Goal: Transaction & Acquisition: Purchase product/service

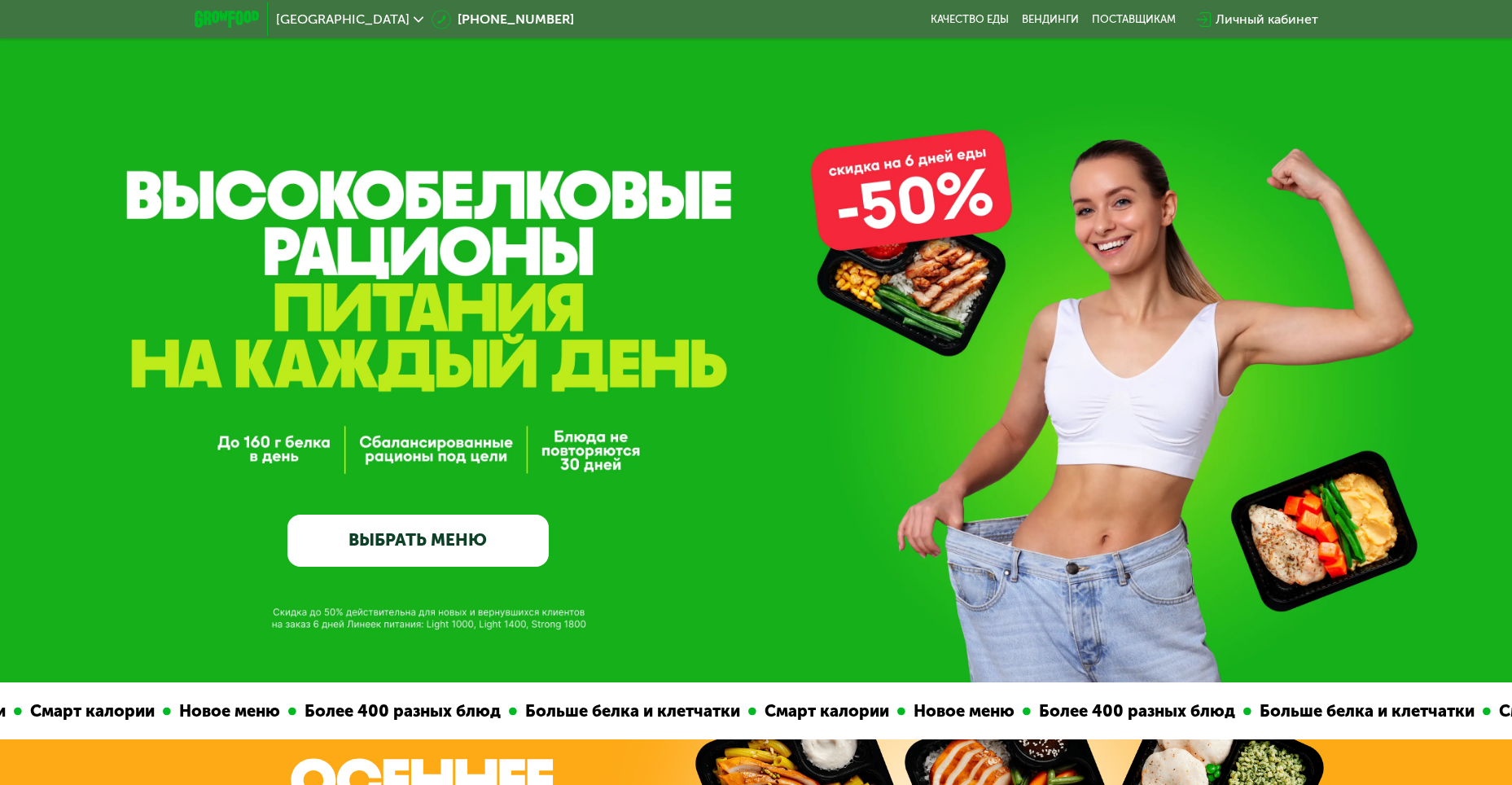
click at [495, 552] on link "ВЫБРАТЬ МЕНЮ" at bounding box center [418, 540] width 261 height 52
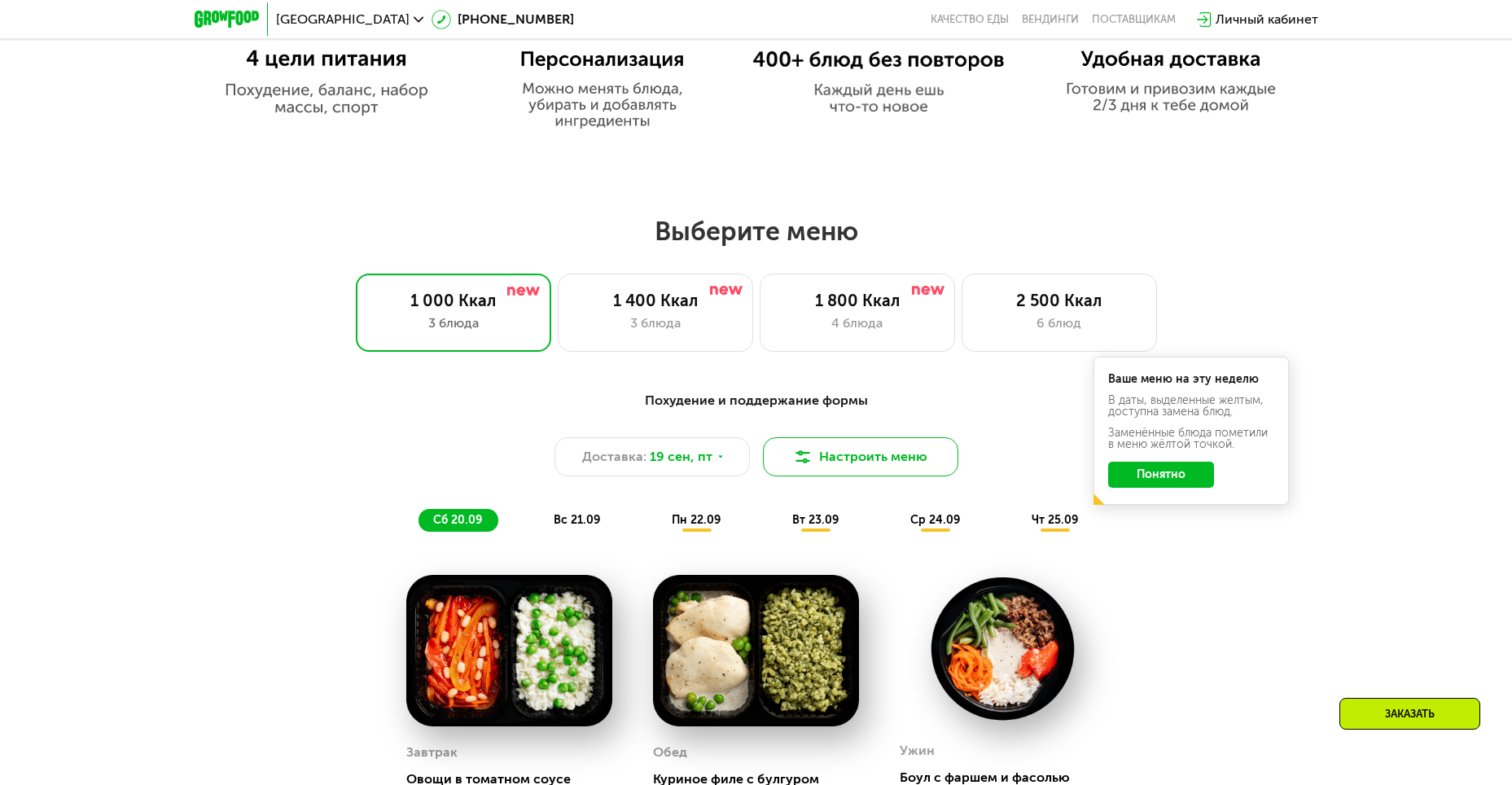
scroll to position [1155, 0]
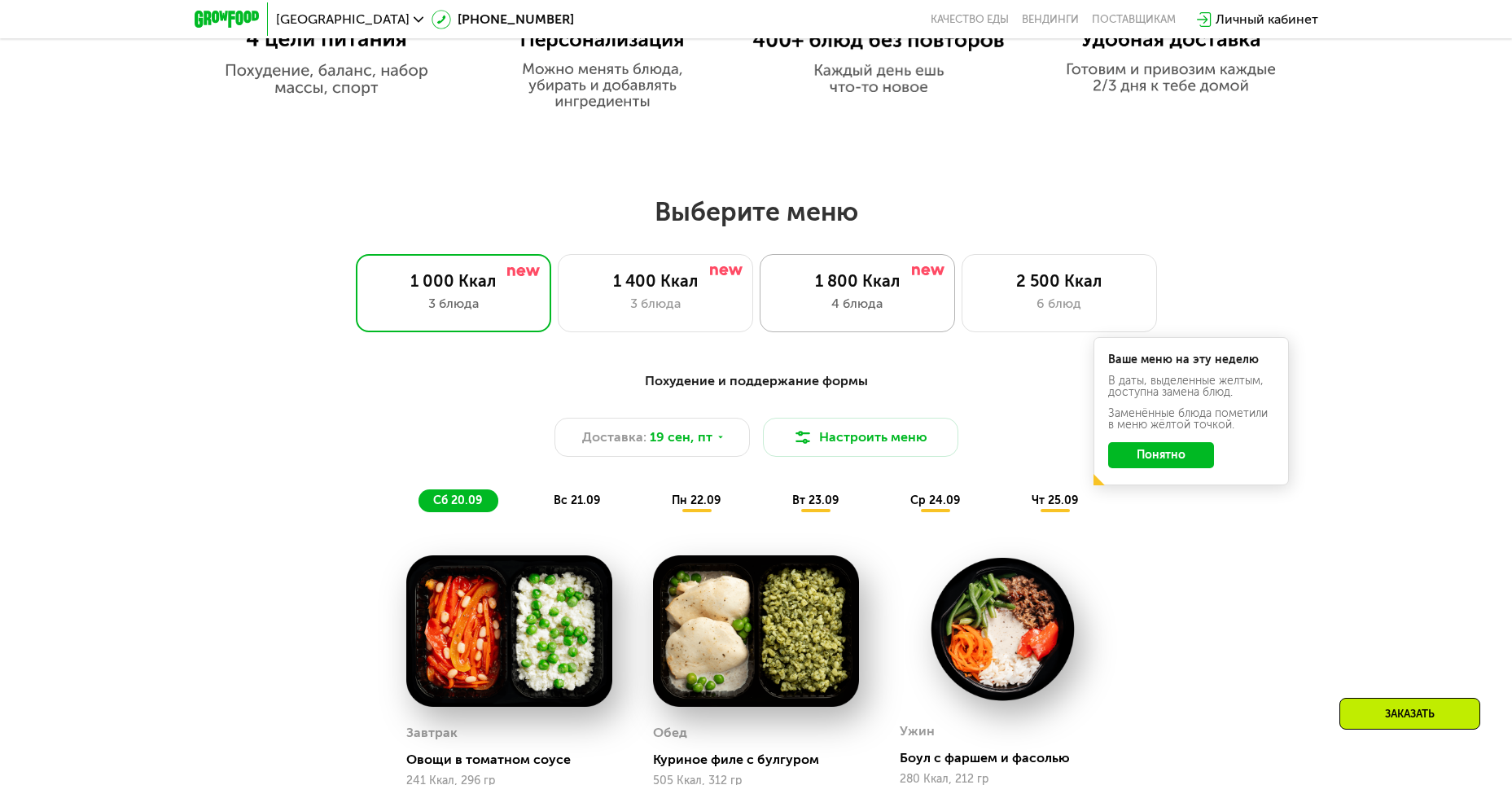
click at [860, 306] on div "4 блюда" at bounding box center [857, 303] width 161 height 20
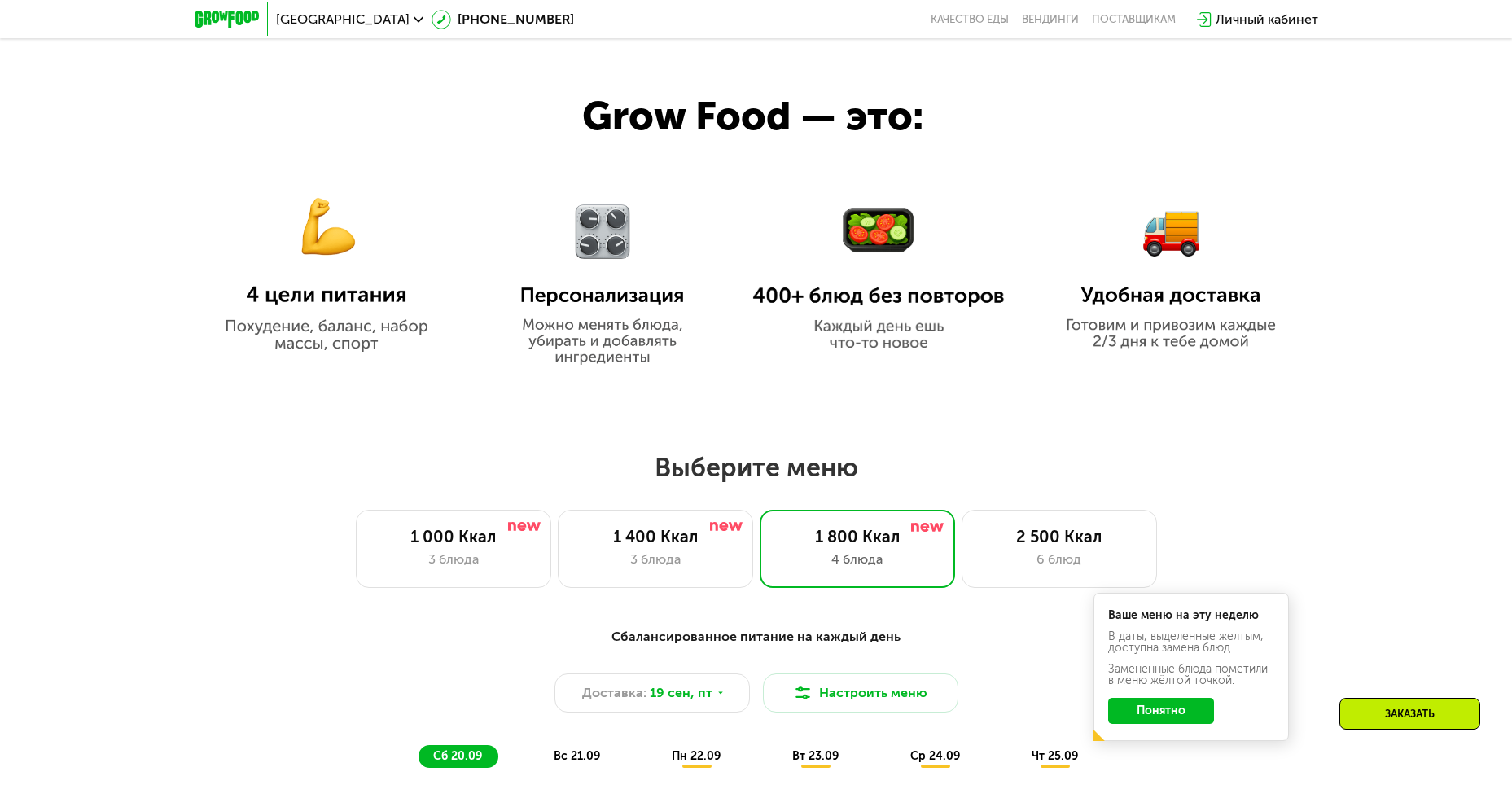
scroll to position [1073, 0]
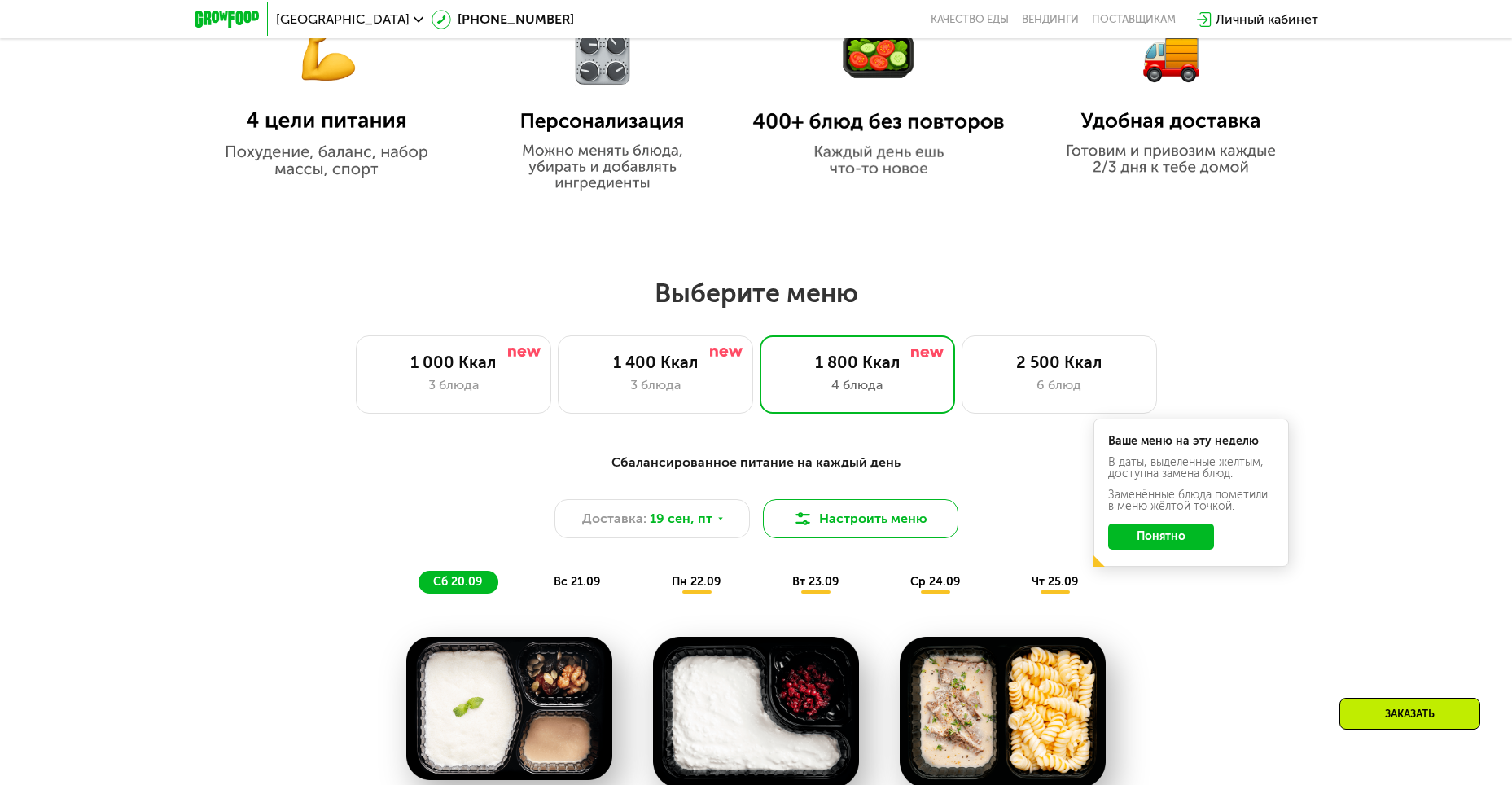
click at [816, 523] on button "Настроить меню" at bounding box center [860, 518] width 195 height 39
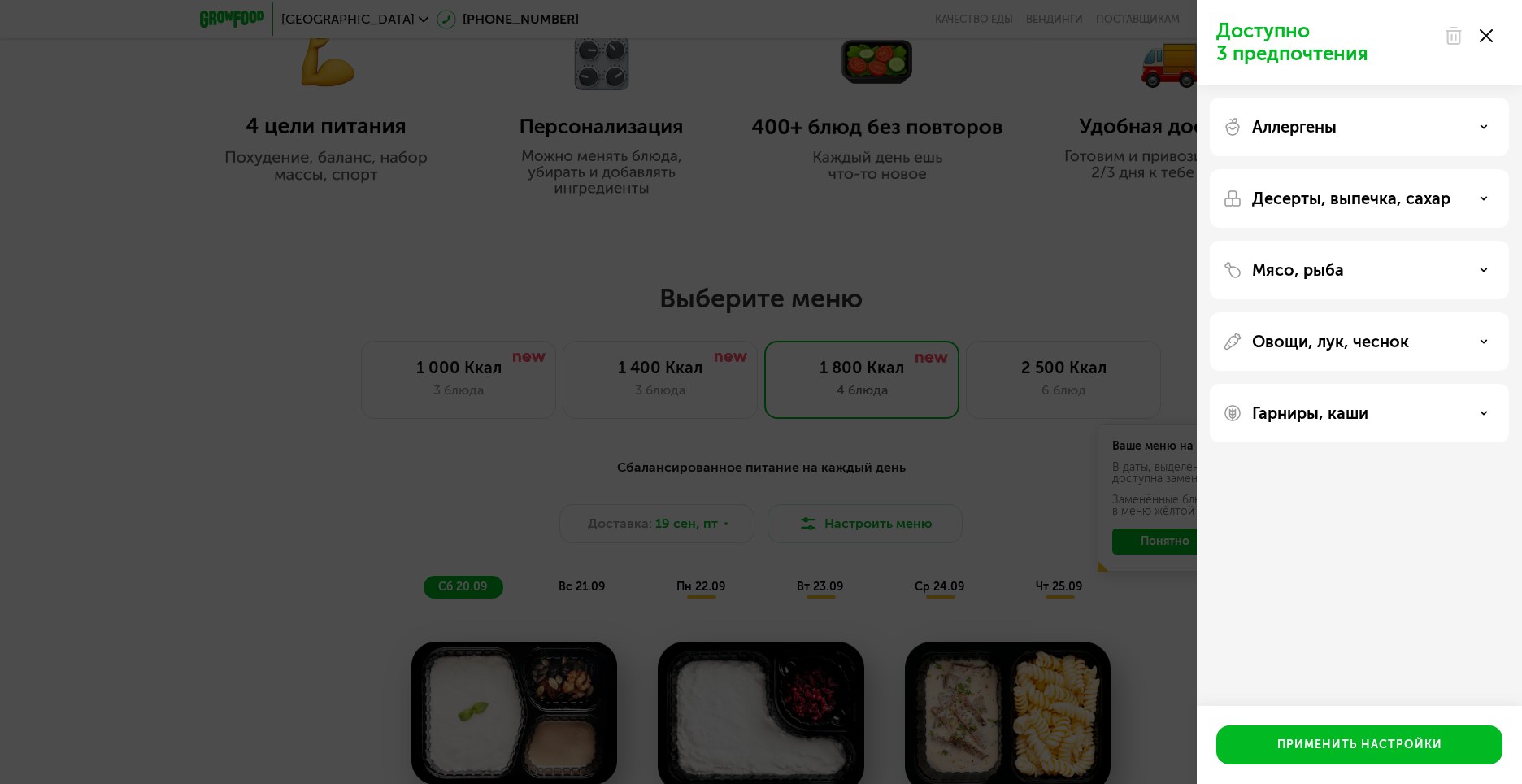
click at [133, 388] on div "Доступно 3 предпочтения Аллергены Десерты, выпечка, сахар Мясо, рыба Овощи, лук…" at bounding box center [761, 392] width 1522 height 784
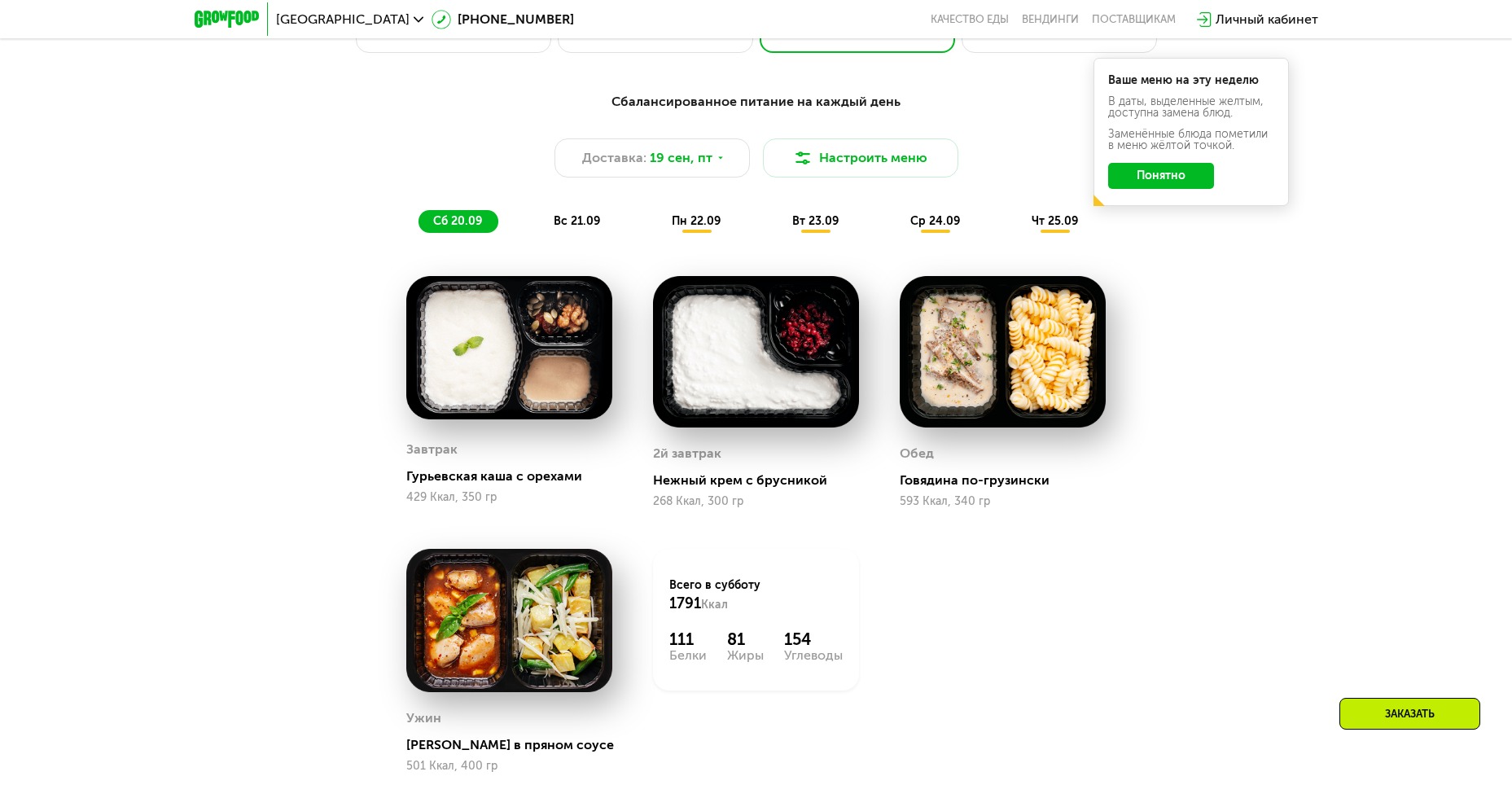
scroll to position [1236, 0]
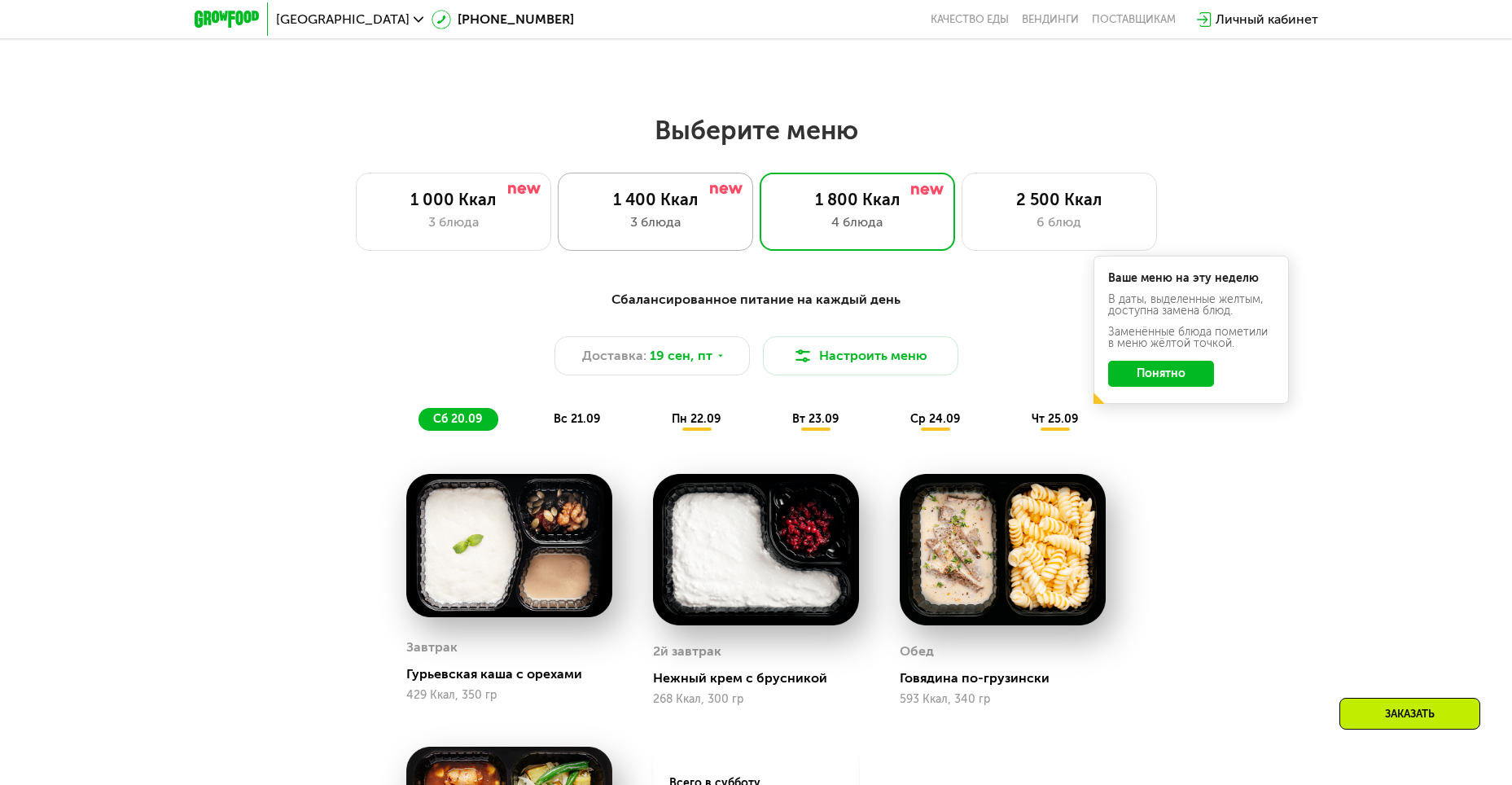
click at [638, 200] on div "1 400 Ккал" at bounding box center [655, 199] width 161 height 20
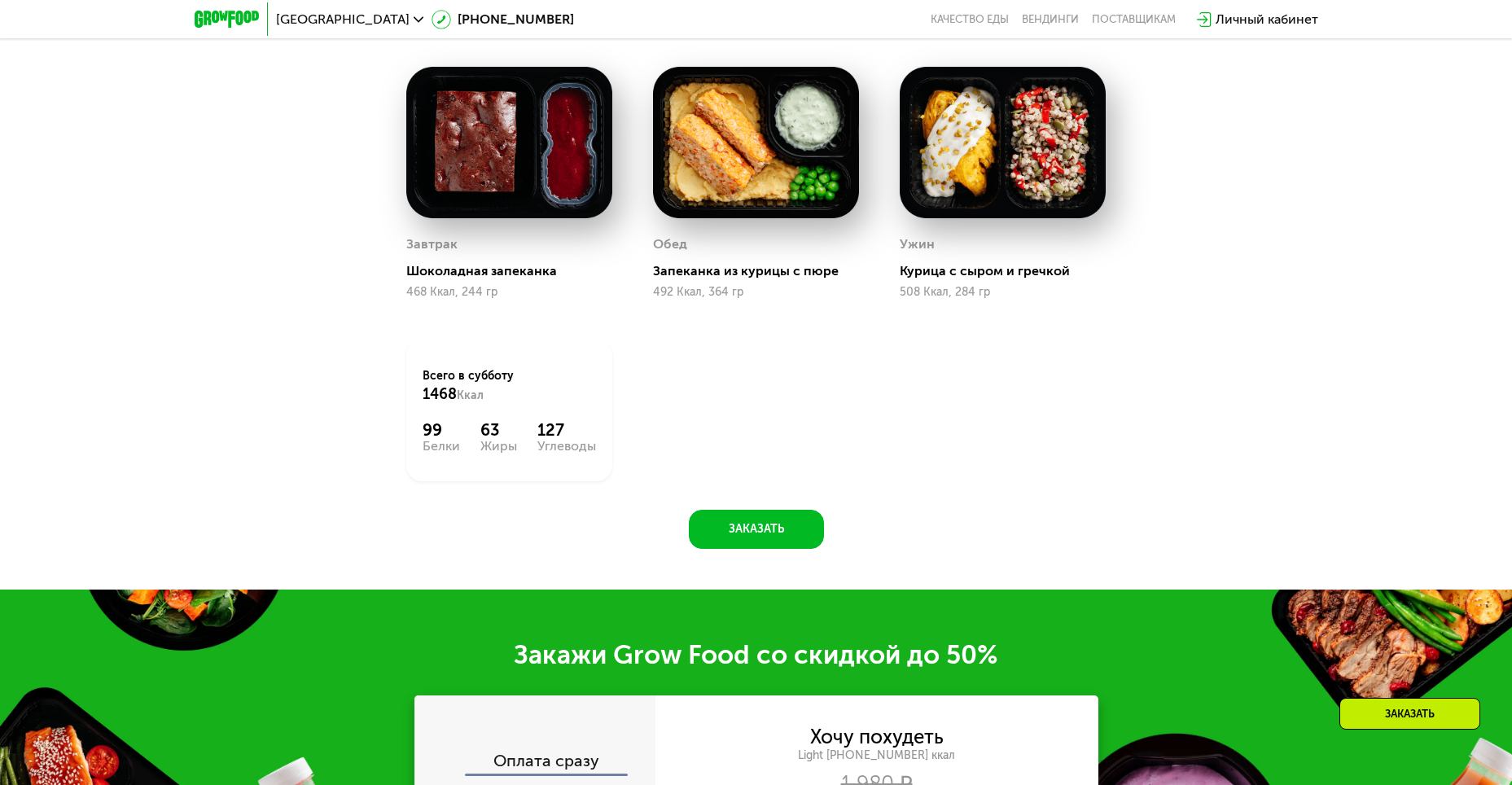
scroll to position [2050, 0]
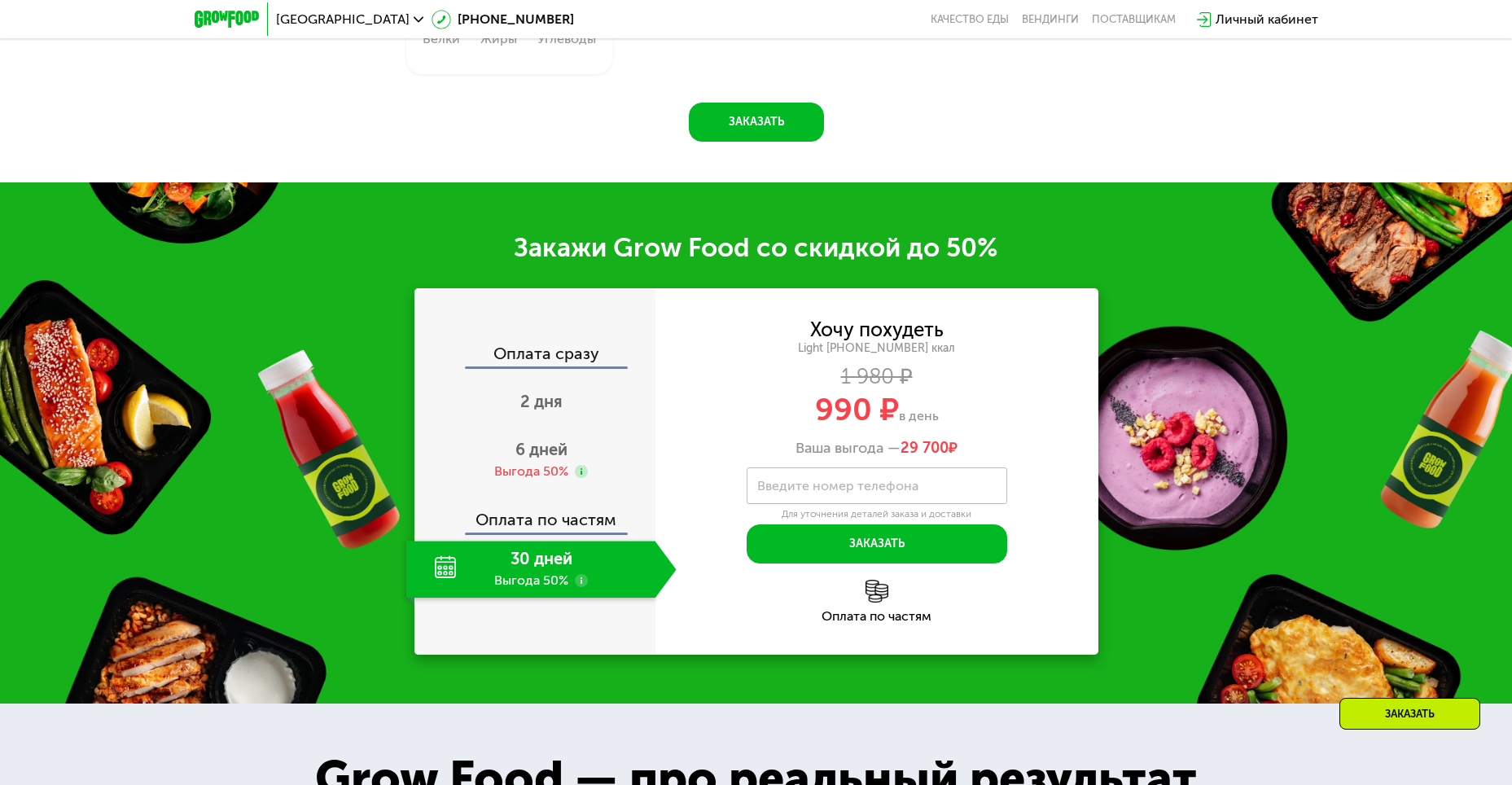
click at [850, 490] on label "Введите номер телефона" at bounding box center [837, 485] width 161 height 8
click at [850, 490] on input "Введите номер телефона" at bounding box center [877, 485] width 260 height 37
type input "**********"
